Goal: Transaction & Acquisition: Purchase product/service

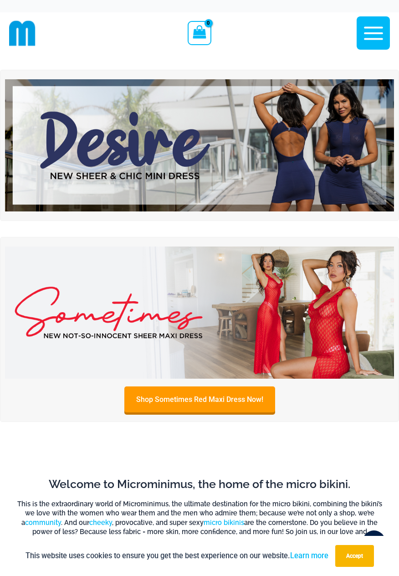
click at [366, 38] on icon "button" at bounding box center [373, 32] width 19 height 13
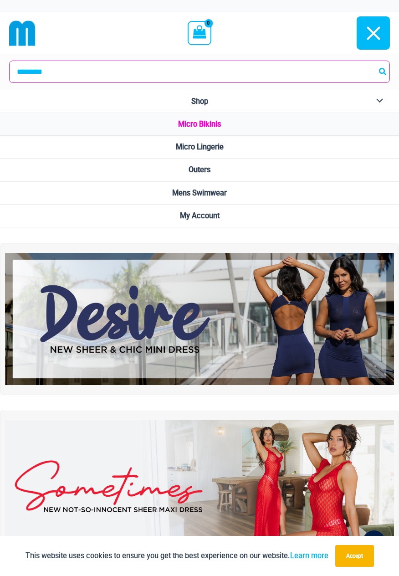
click at [316, 124] on link "Micro Bikinis" at bounding box center [199, 124] width 399 height 23
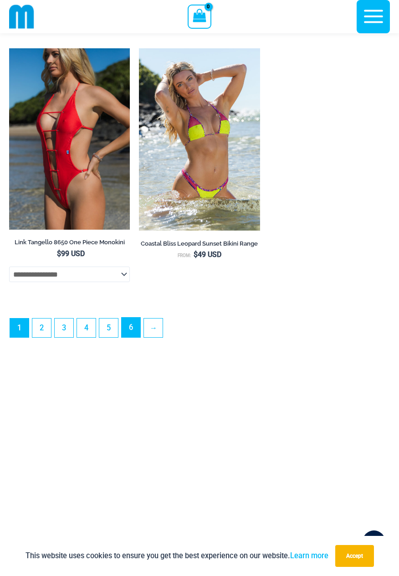
click at [129, 337] on link "6" at bounding box center [131, 328] width 19 height 20
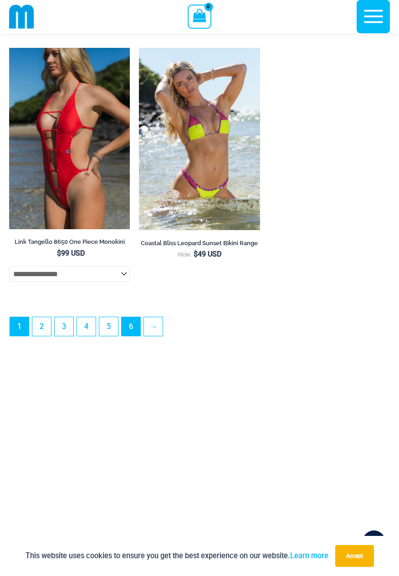
scroll to position [2916, 0]
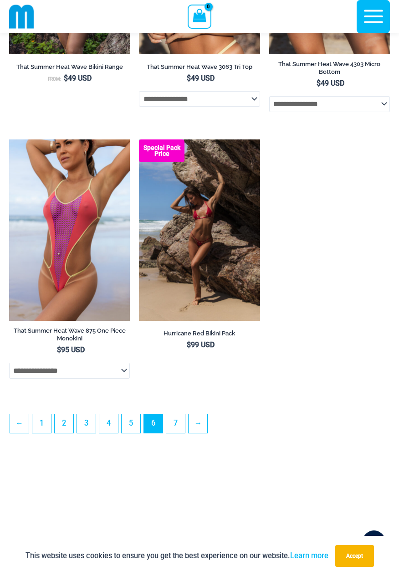
scroll to position [2602, 0]
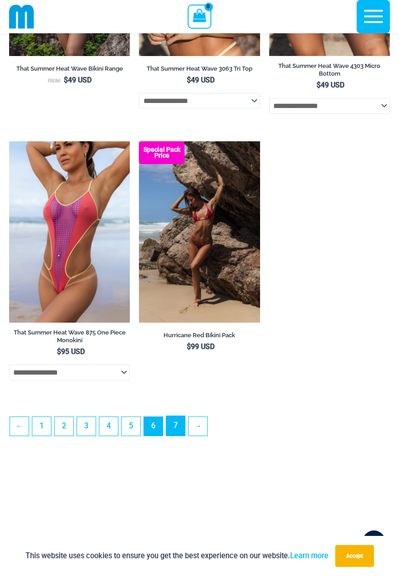
click at [175, 435] on link "7" at bounding box center [175, 426] width 19 height 20
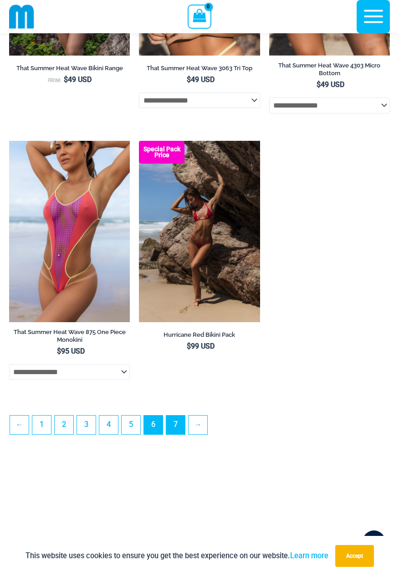
scroll to position [2631, 0]
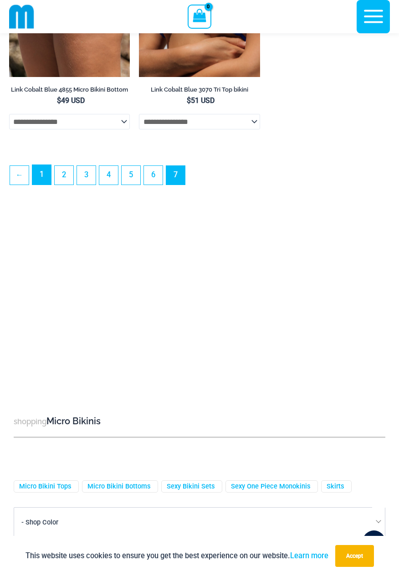
click at [40, 180] on link "1" at bounding box center [41, 175] width 19 height 20
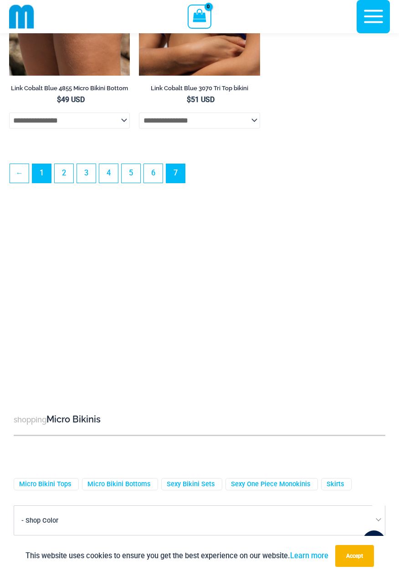
scroll to position [1756, 0]
